Goal: Download file/media

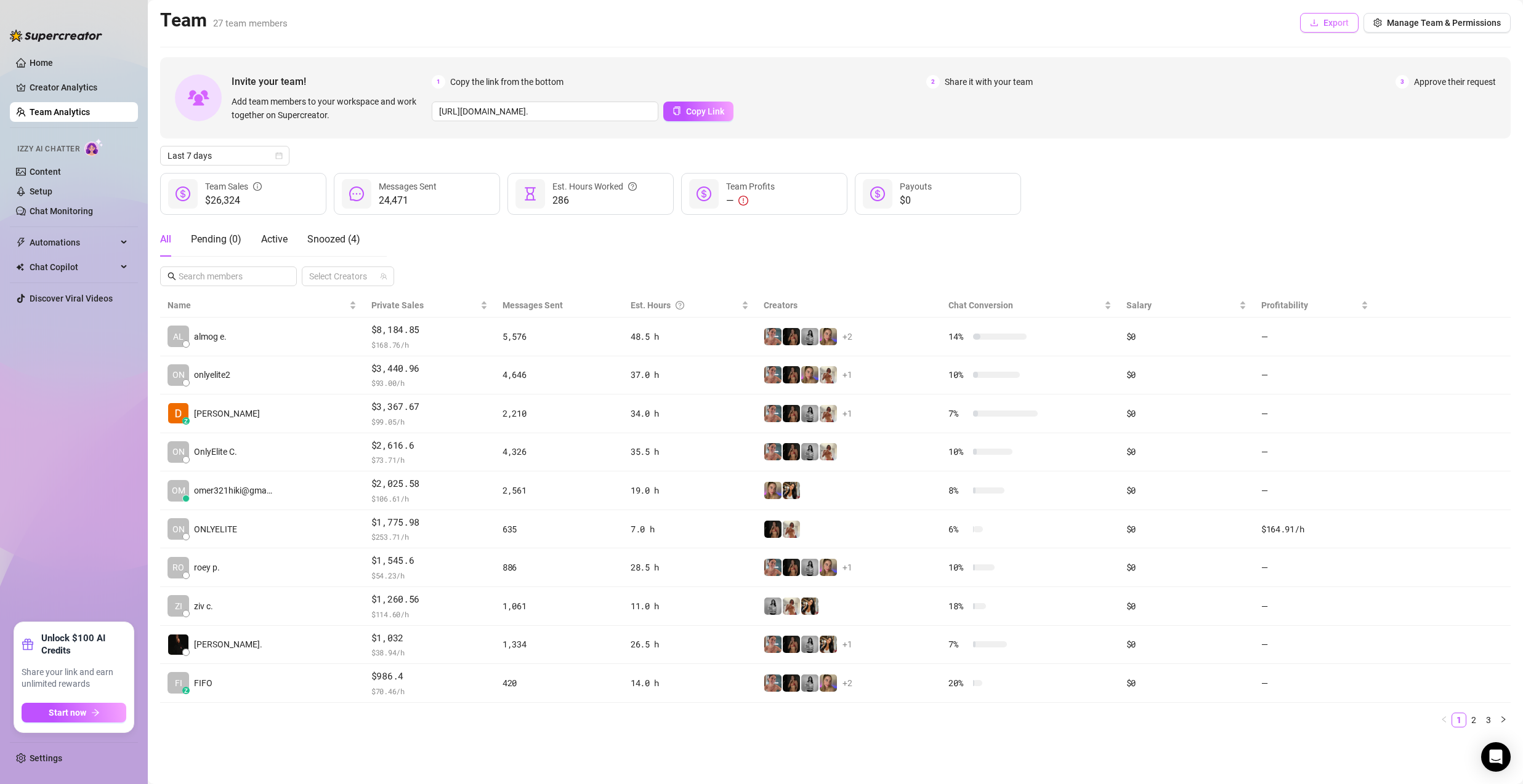
click at [1314, 26] on icon "download" at bounding box center [1314, 22] width 9 height 9
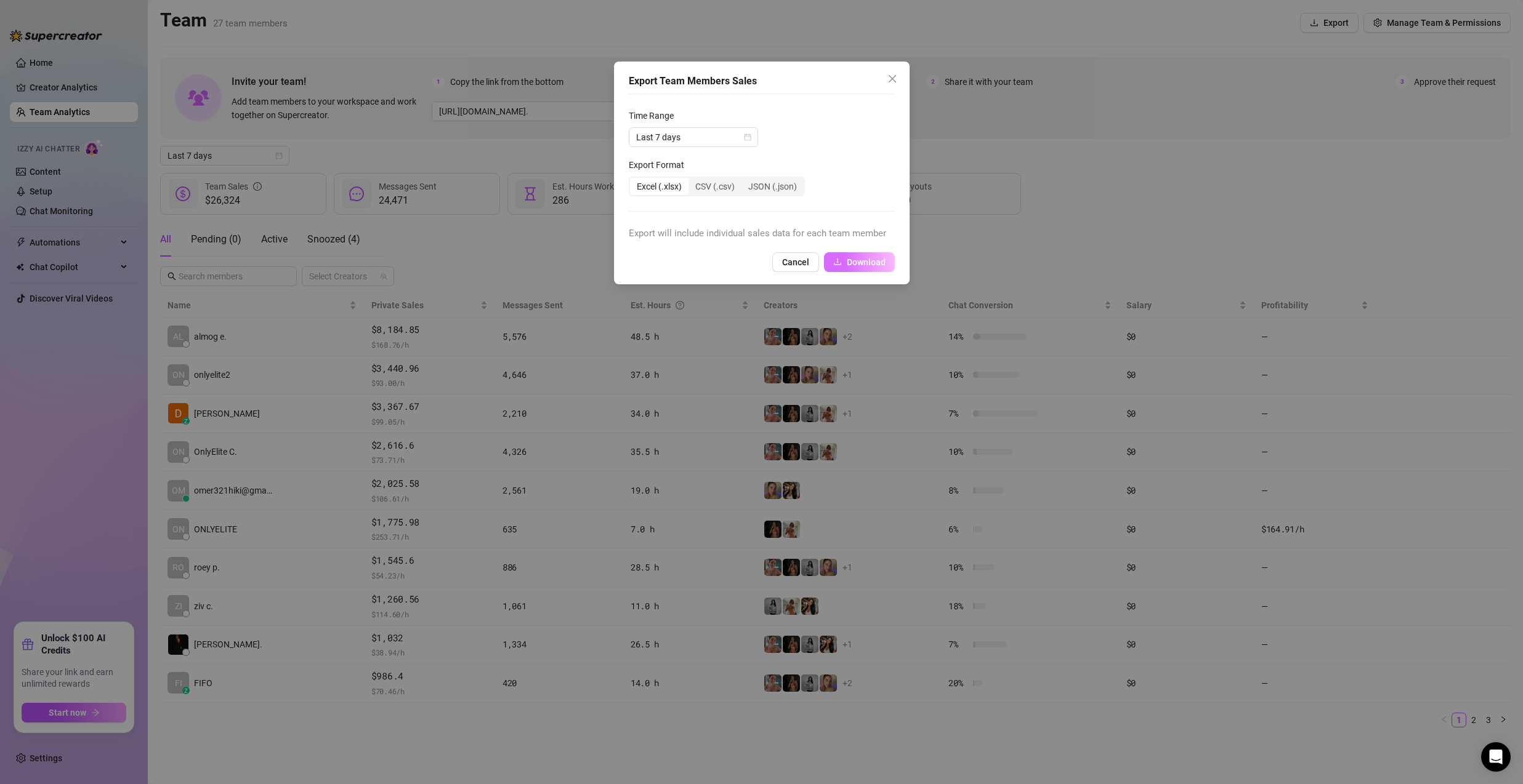
click at [865, 264] on span "Download" at bounding box center [865, 263] width 39 height 10
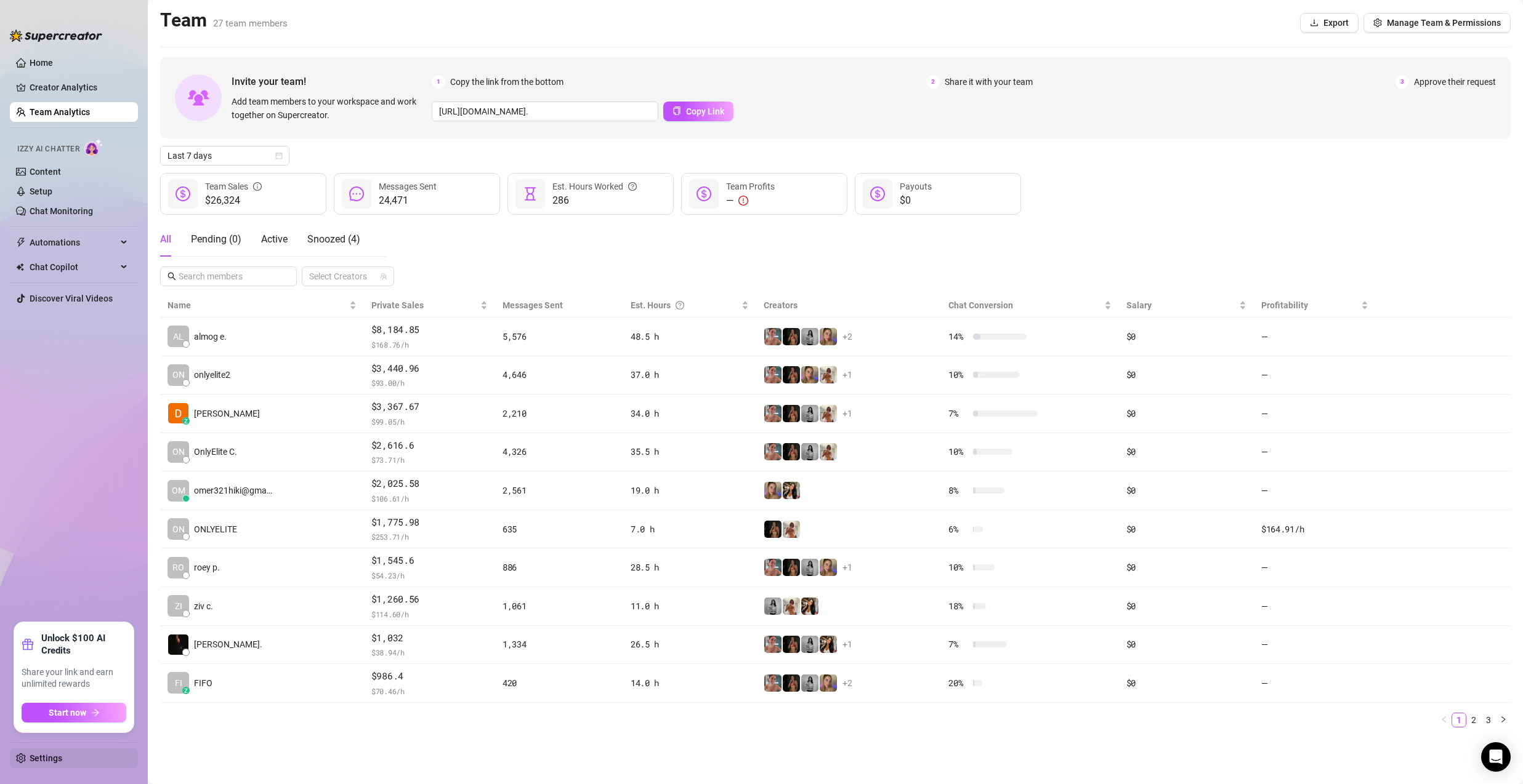
click at [46, 761] on link "Settings" at bounding box center [46, 758] width 33 height 10
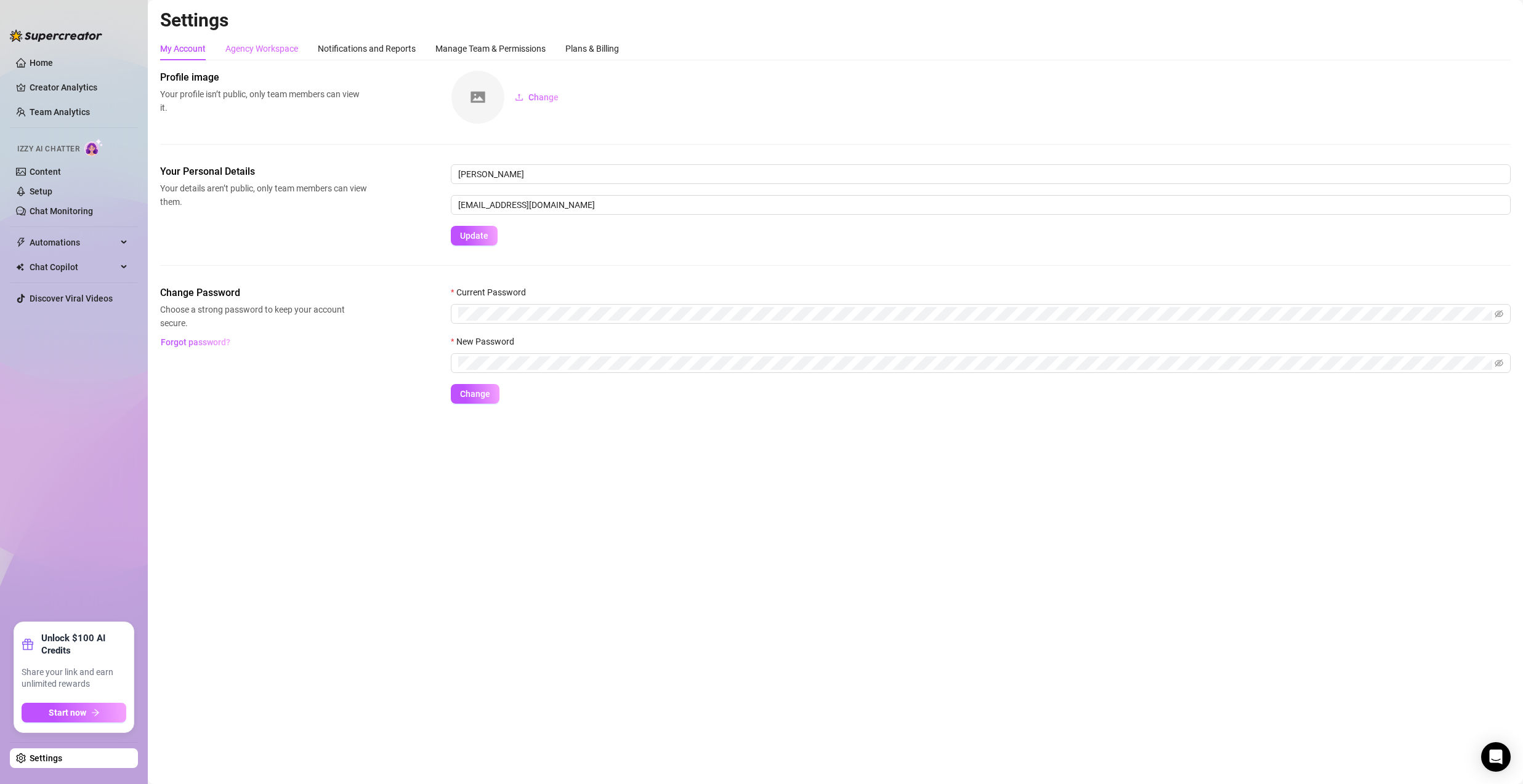
click at [280, 57] on div "Agency Workspace" at bounding box center [262, 48] width 73 height 23
